Goal: Task Accomplishment & Management: Use online tool/utility

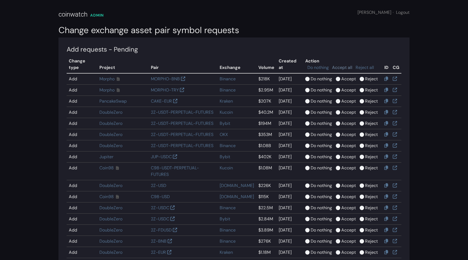
click at [345, 64] on link "Accept all" at bounding box center [342, 67] width 20 height 6
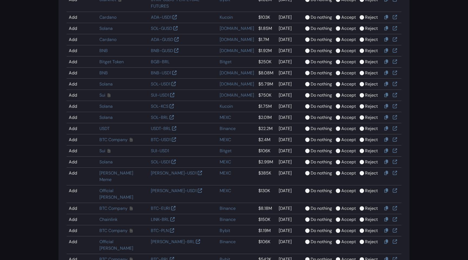
scroll to position [551, 0]
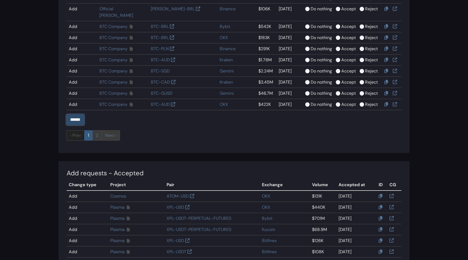
click at [74, 114] on input "******" at bounding box center [75, 119] width 17 height 10
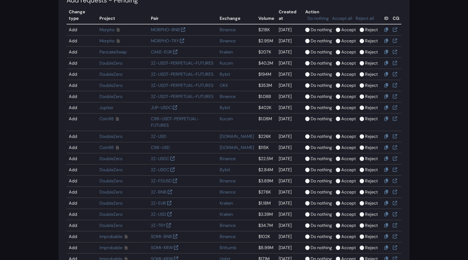
scroll to position [49, 0]
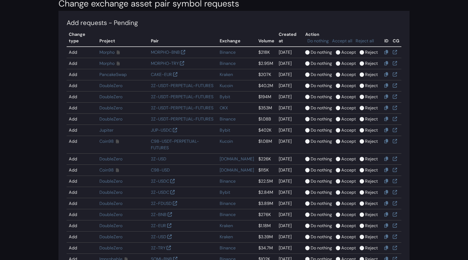
scroll to position [10, 0]
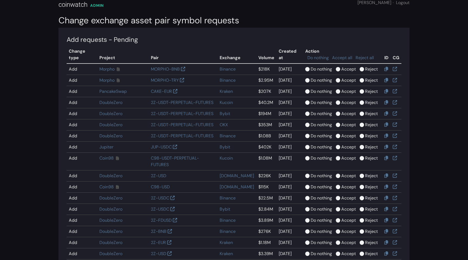
click at [341, 66] on label "Accept" at bounding box center [348, 69] width 15 height 7
click at [341, 77] on label "Accept" at bounding box center [348, 80] width 15 height 7
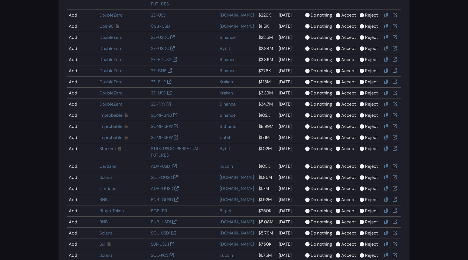
scroll to position [183, 0]
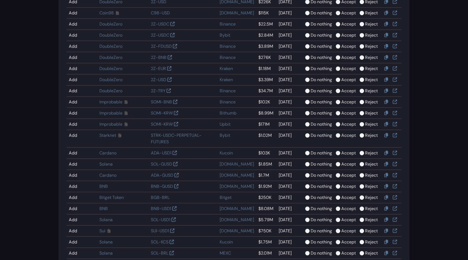
click at [341, 21] on label "Accept" at bounding box center [348, 24] width 15 height 7
click at [341, 32] on label "Accept" at bounding box center [348, 35] width 15 height 7
click at [341, 43] on label "Accept" at bounding box center [348, 46] width 15 height 7
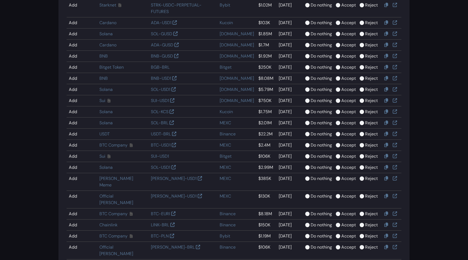
scroll to position [404, 0]
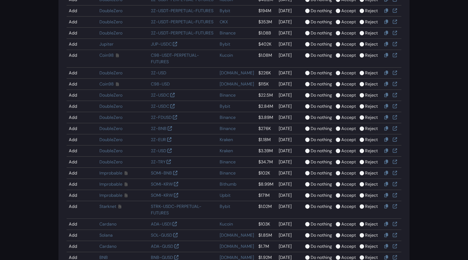
scroll to position [111, 0]
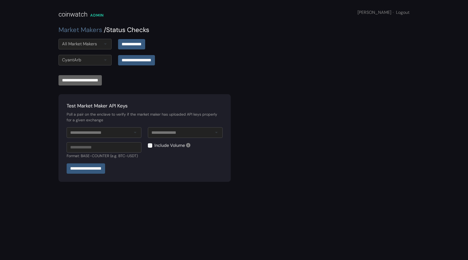
click at [98, 44] on input "select-one" at bounding box center [97, 44] width 1 height 7
click at [90, 61] on div "CyantArb" at bounding box center [85, 59] width 53 height 11
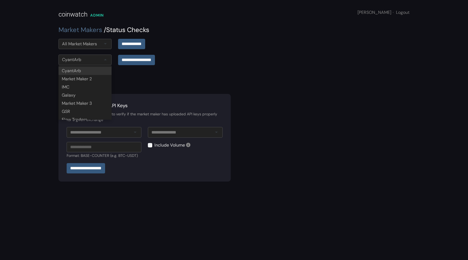
click at [83, 49] on div "**********" at bounding box center [234, 47] width 358 height 16
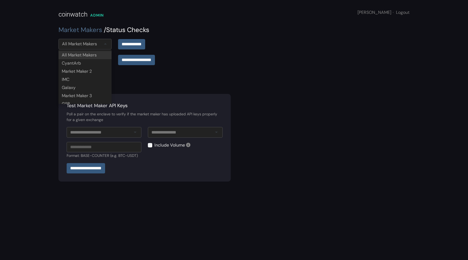
click at [87, 41] on div "All Market Makers" at bounding box center [79, 44] width 35 height 7
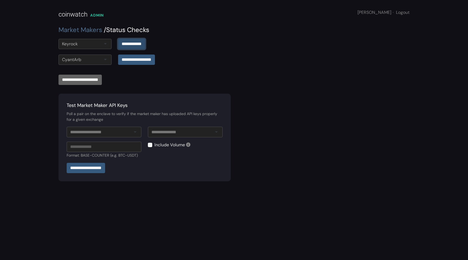
click at [128, 43] on input "**********" at bounding box center [131, 44] width 27 height 10
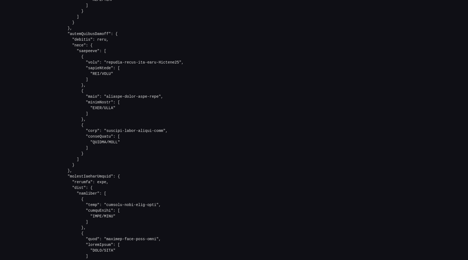
scroll to position [1105, 0]
